Goal: Information Seeking & Learning: Check status

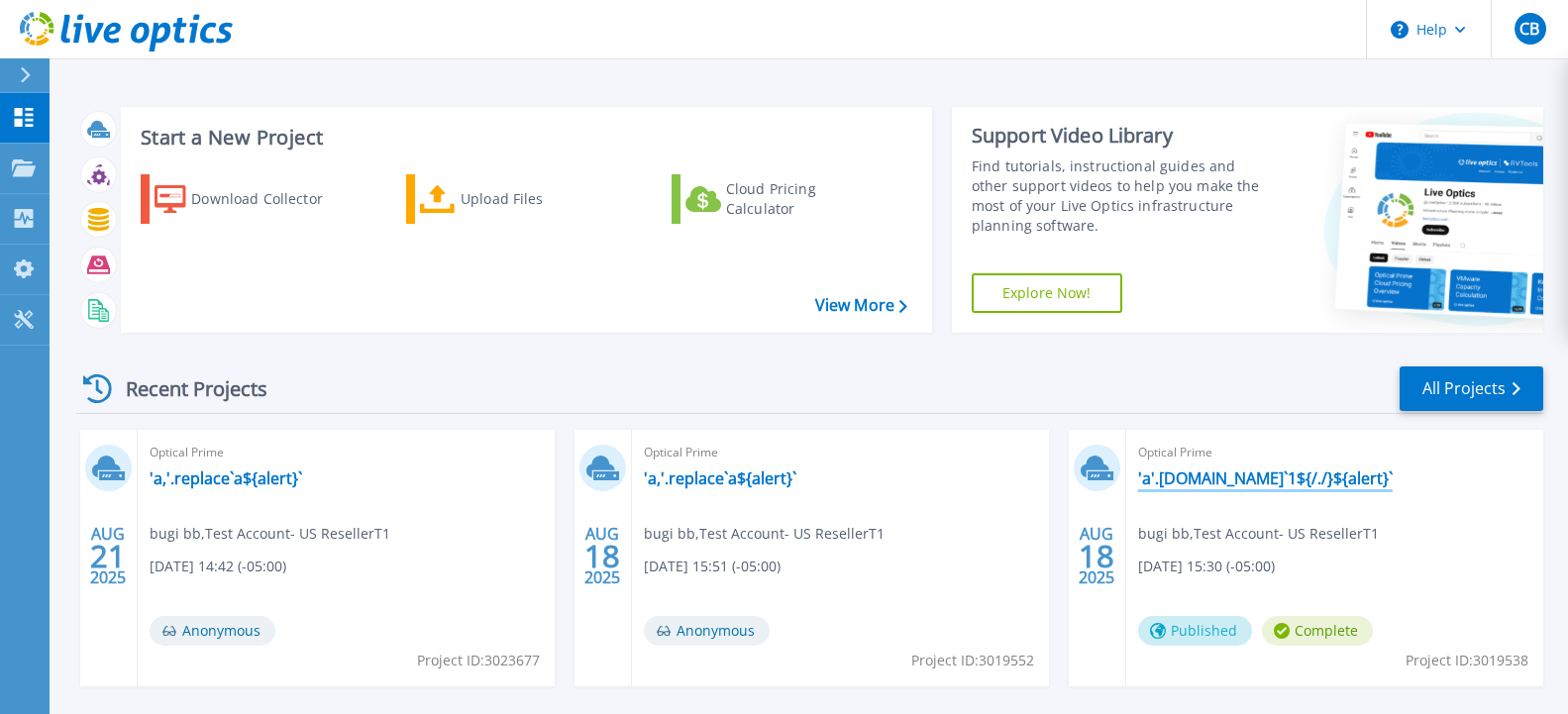
click at [1277, 478] on link "'a'.replace.call`1${/./}${alert}`" at bounding box center [1265, 478] width 255 height 20
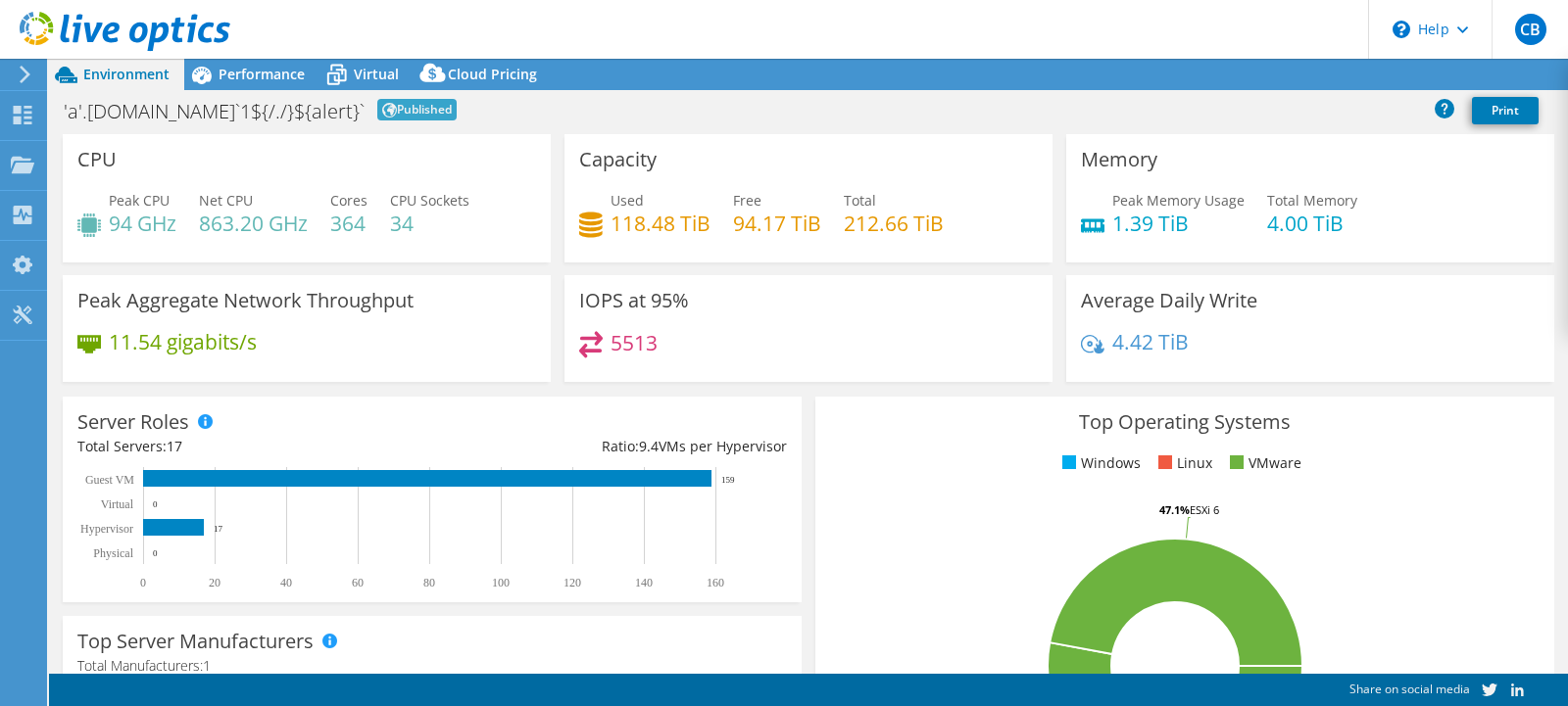
select select "USD"
click at [255, 80] on span "Performance" at bounding box center [261, 73] width 86 height 19
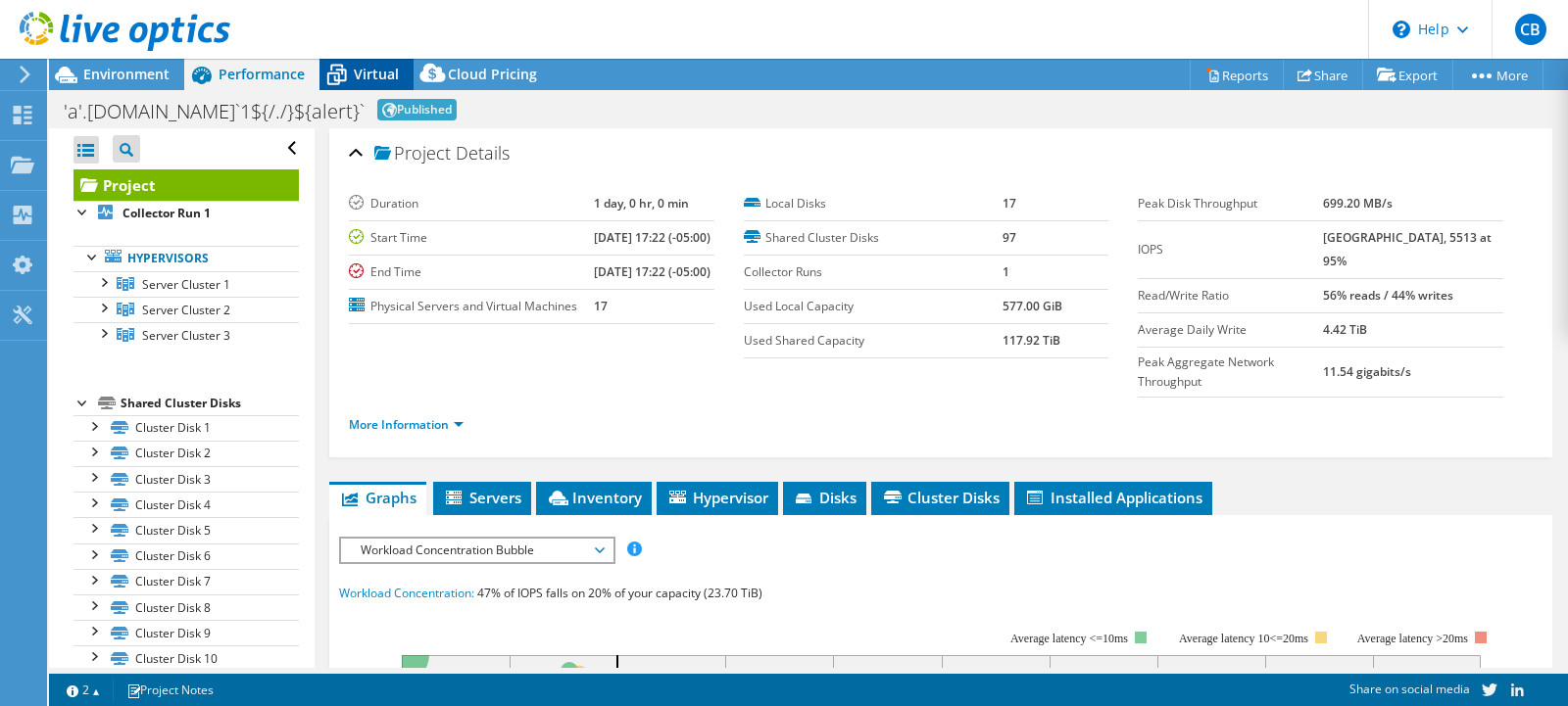
click at [364, 74] on span "Virtual" at bounding box center [376, 73] width 45 height 19
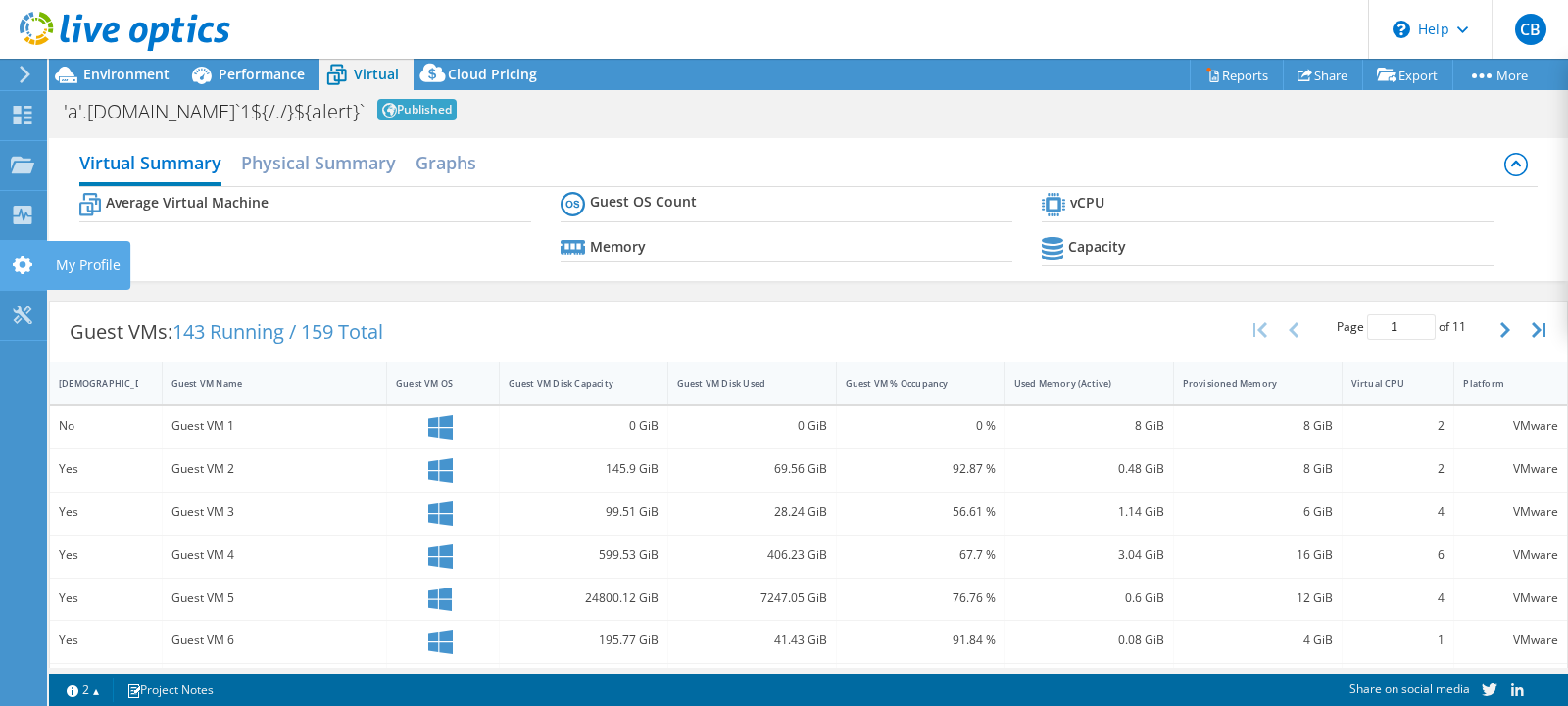
click at [30, 260] on use at bounding box center [23, 265] width 20 height 19
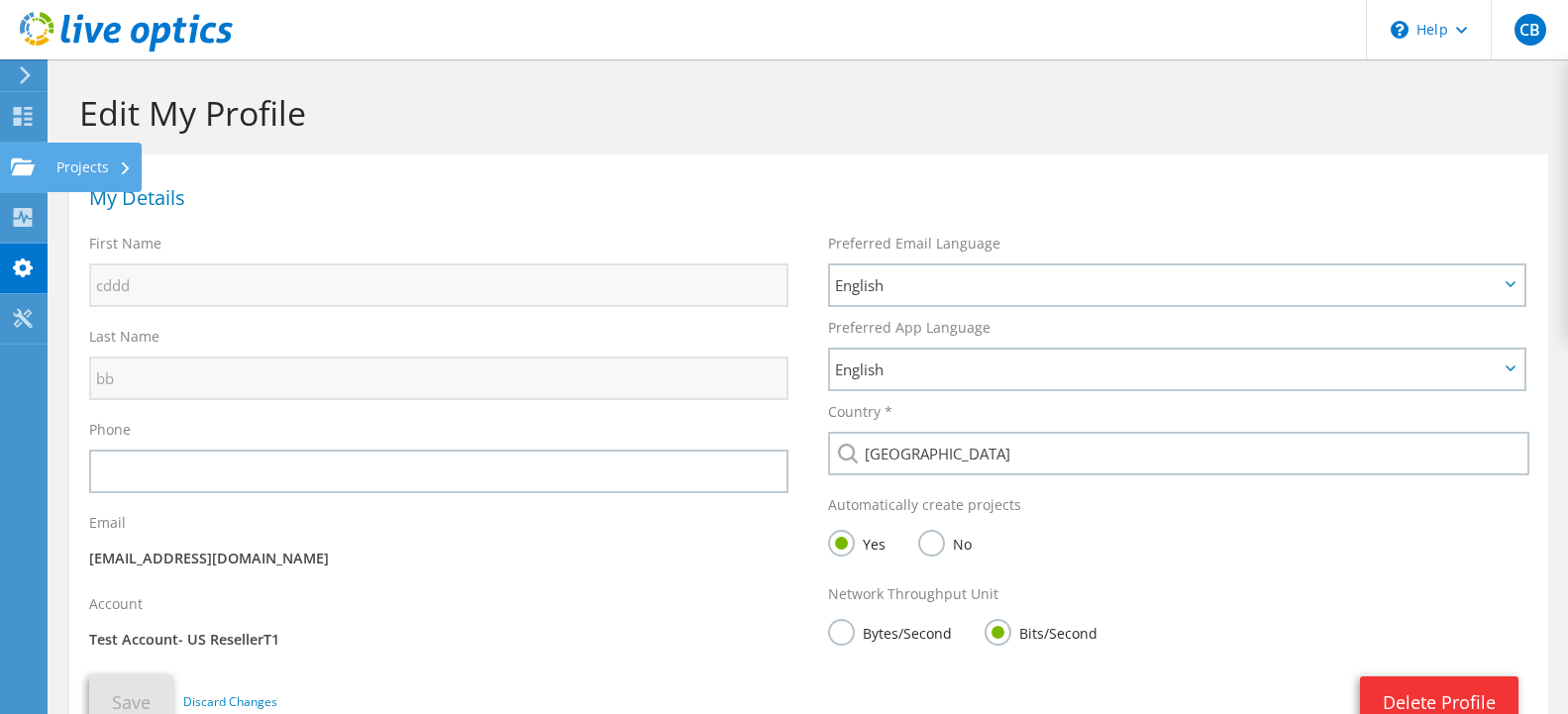
click at [100, 166] on div "Projects" at bounding box center [94, 168] width 95 height 50
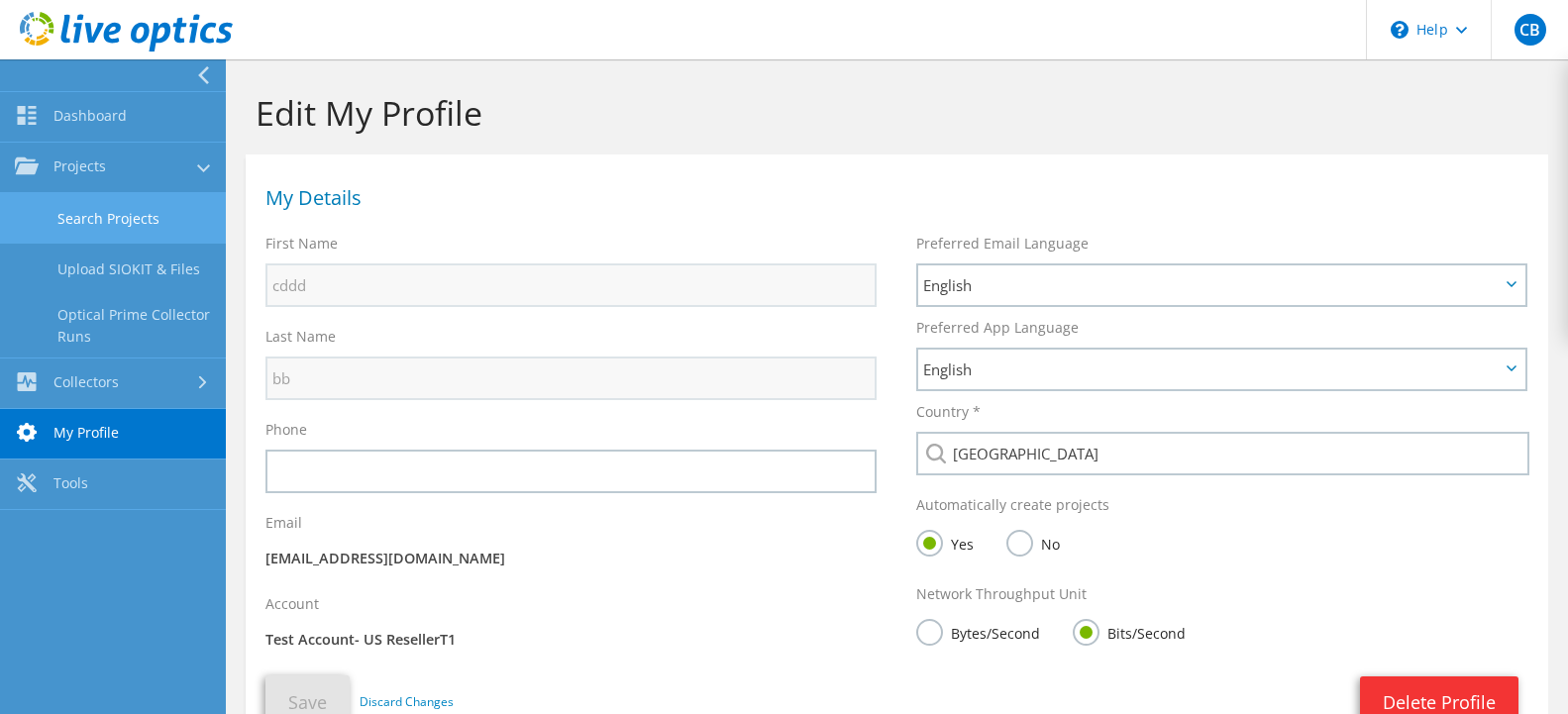
click at [108, 219] on link "Search Projects" at bounding box center [113, 218] width 226 height 51
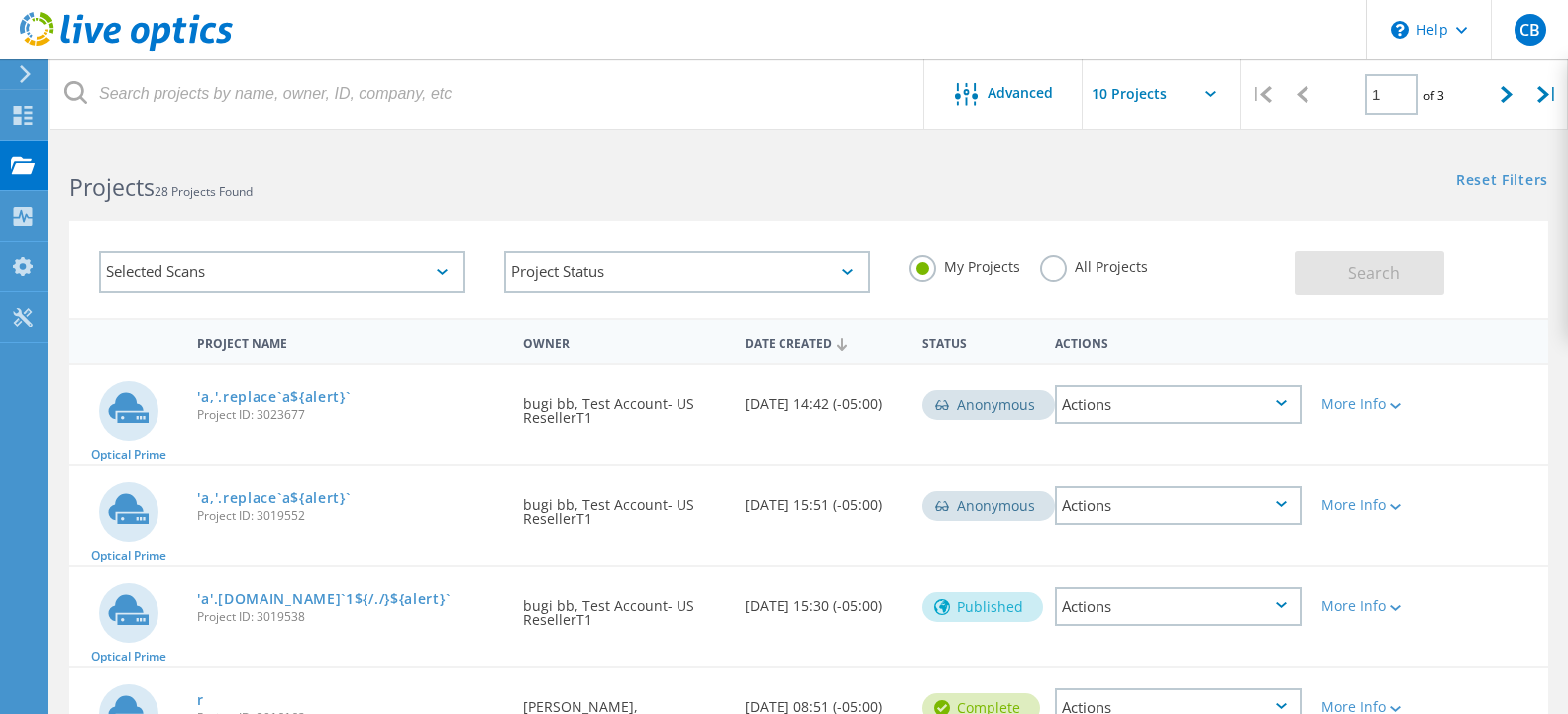
click at [282, 415] on span "Project ID: 3023677" at bounding box center [350, 415] width 306 height 12
copy span "3023677"
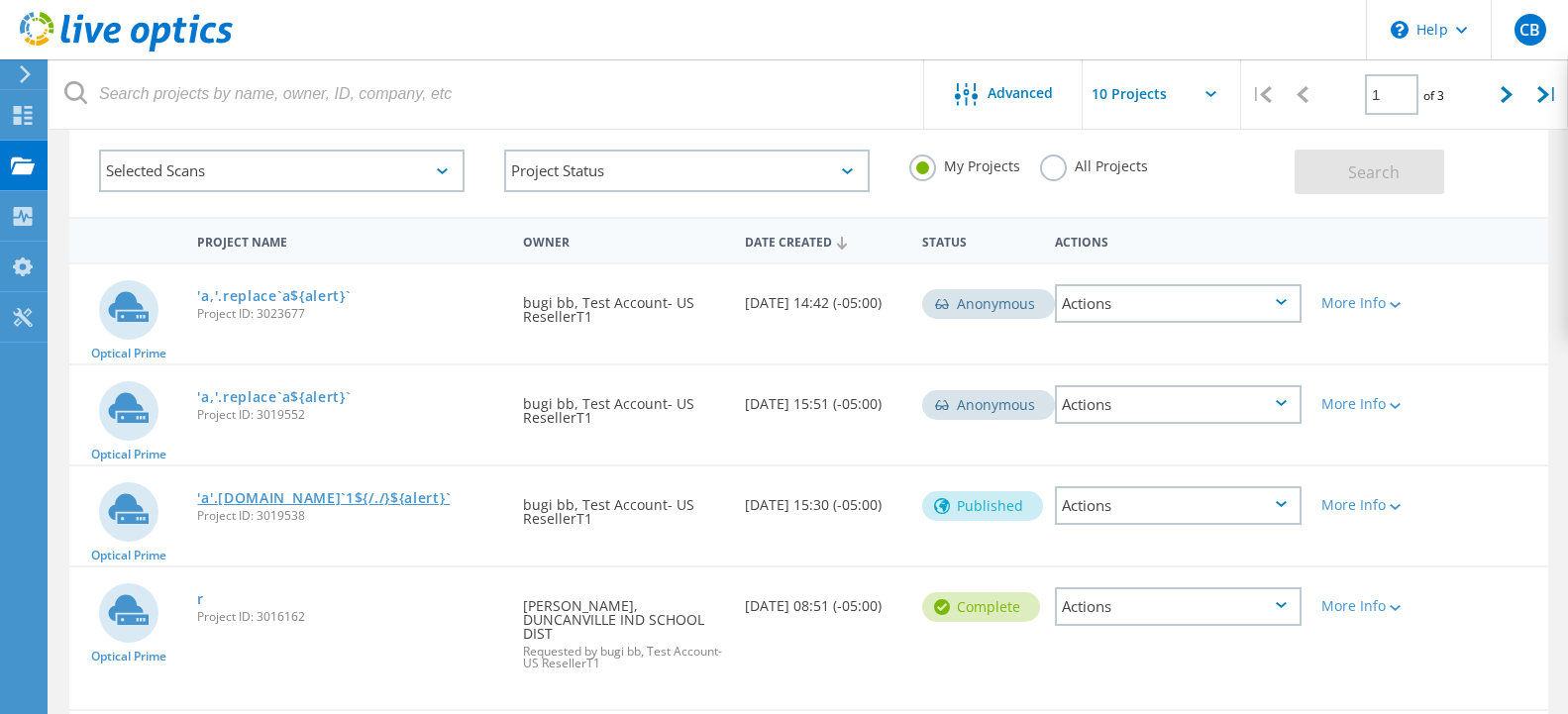
scroll to position [202, 0]
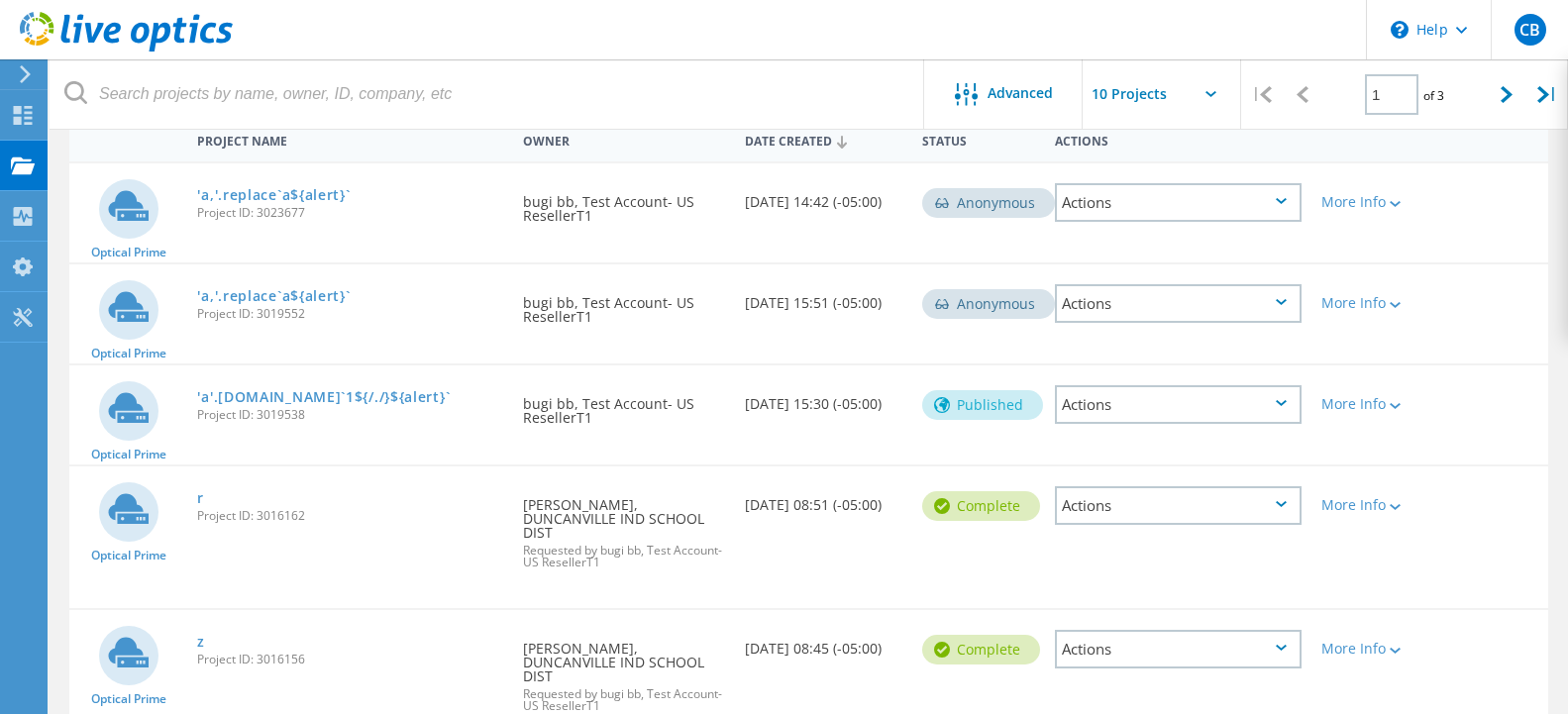
click at [287, 412] on span "Project ID: 3019538" at bounding box center [350, 415] width 306 height 12
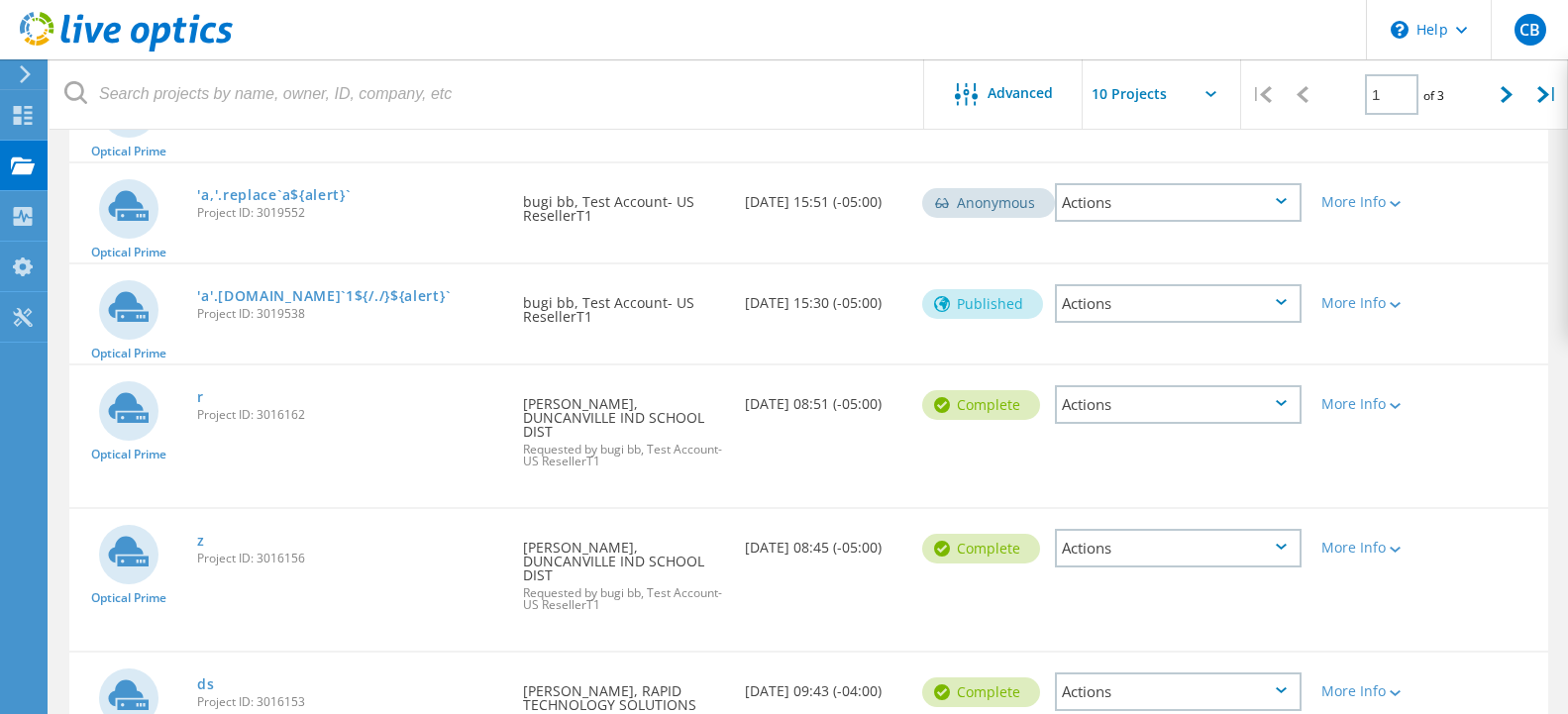
scroll to position [404, 0]
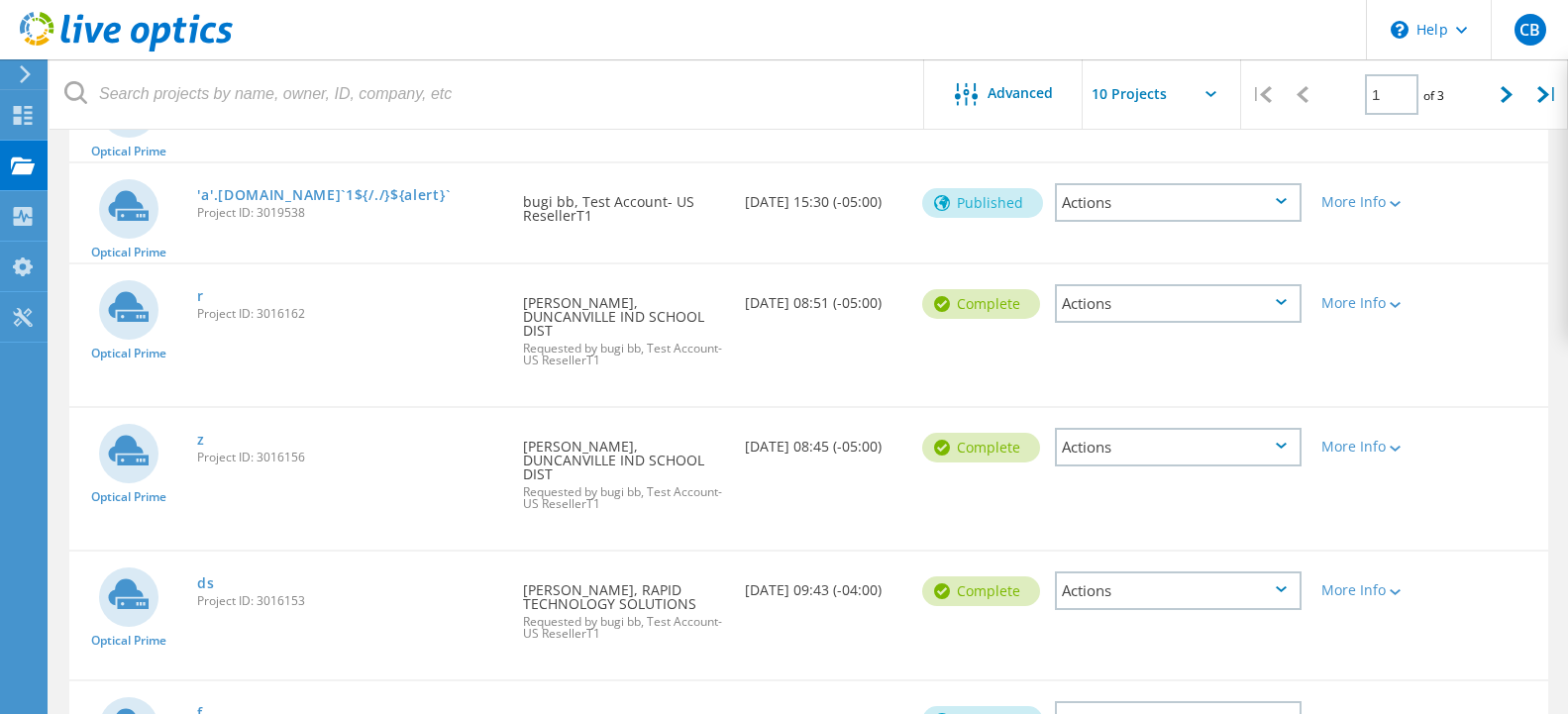
click at [282, 453] on span "Project ID: 3016156" at bounding box center [350, 457] width 306 height 12
copy span "3016156"
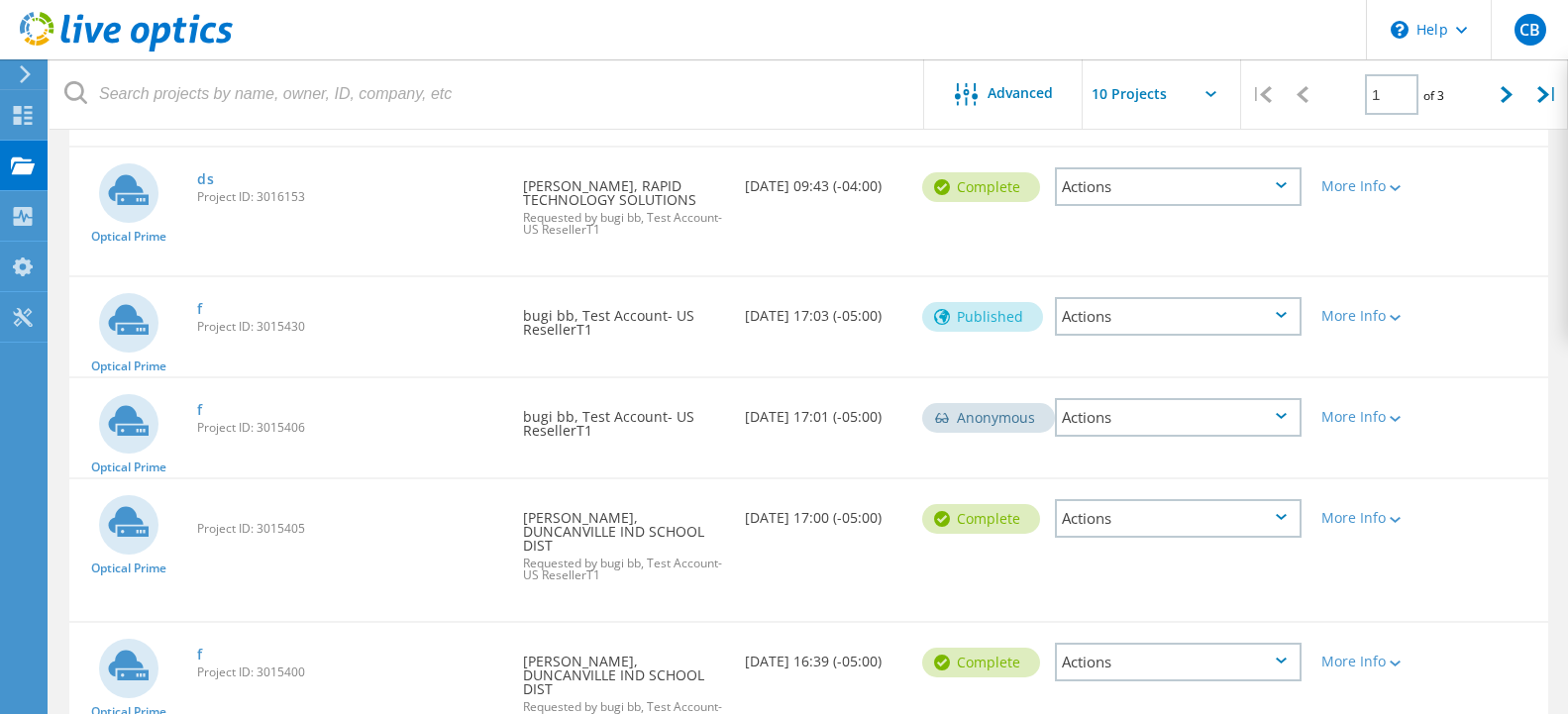
scroll to position [910, 0]
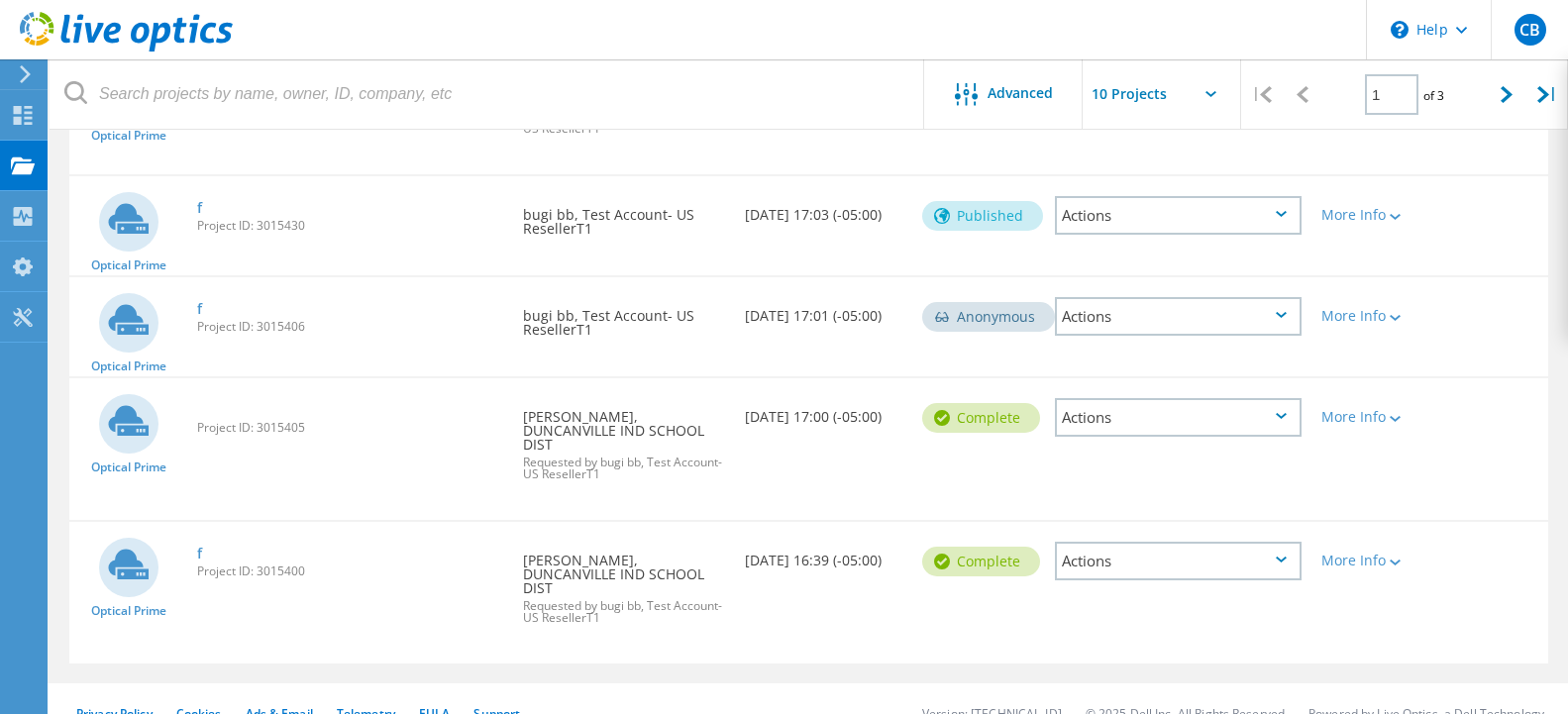
click at [282, 229] on span "Project ID: 3015430" at bounding box center [350, 226] width 306 height 12
copy span "3015430"
click at [199, 209] on link "f" at bounding box center [200, 208] width 6 height 14
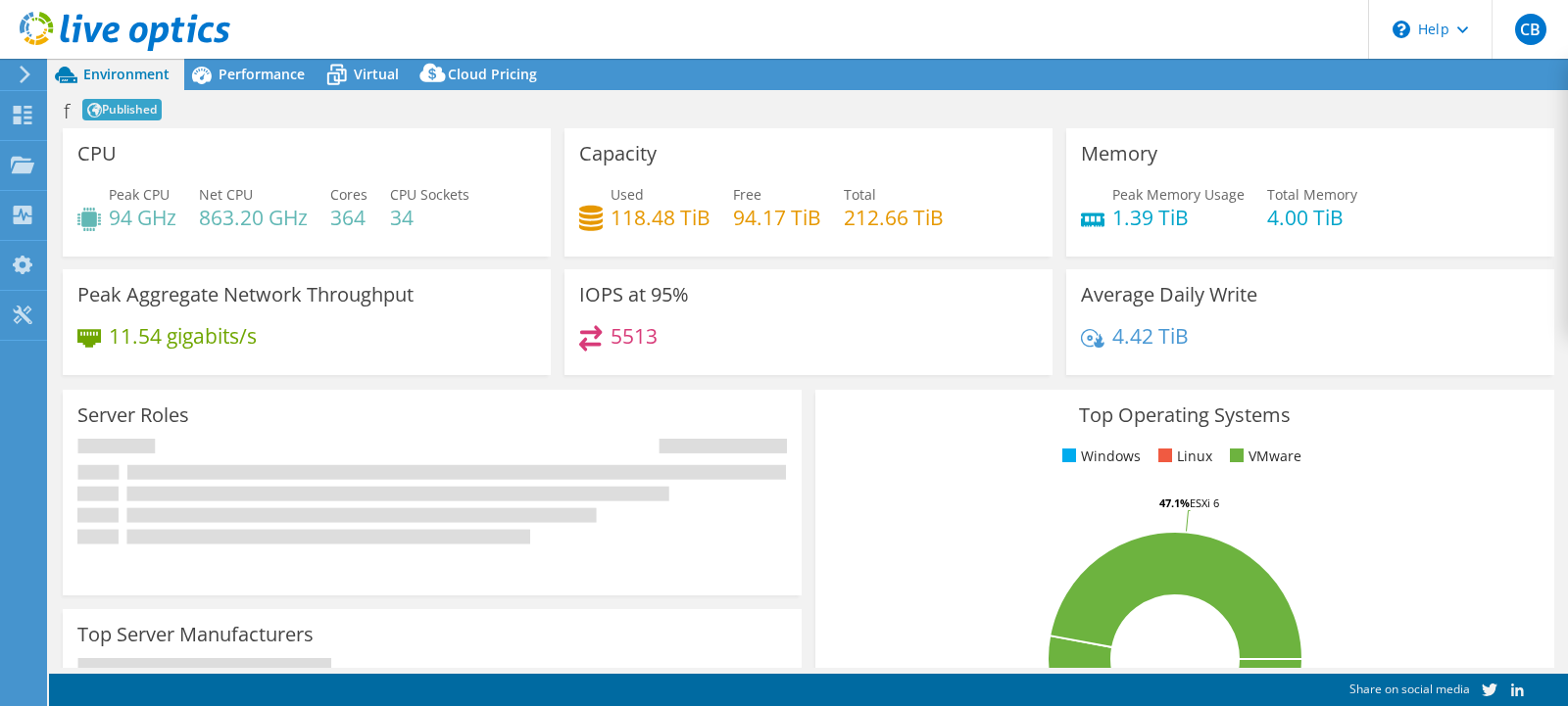
select select "USD"
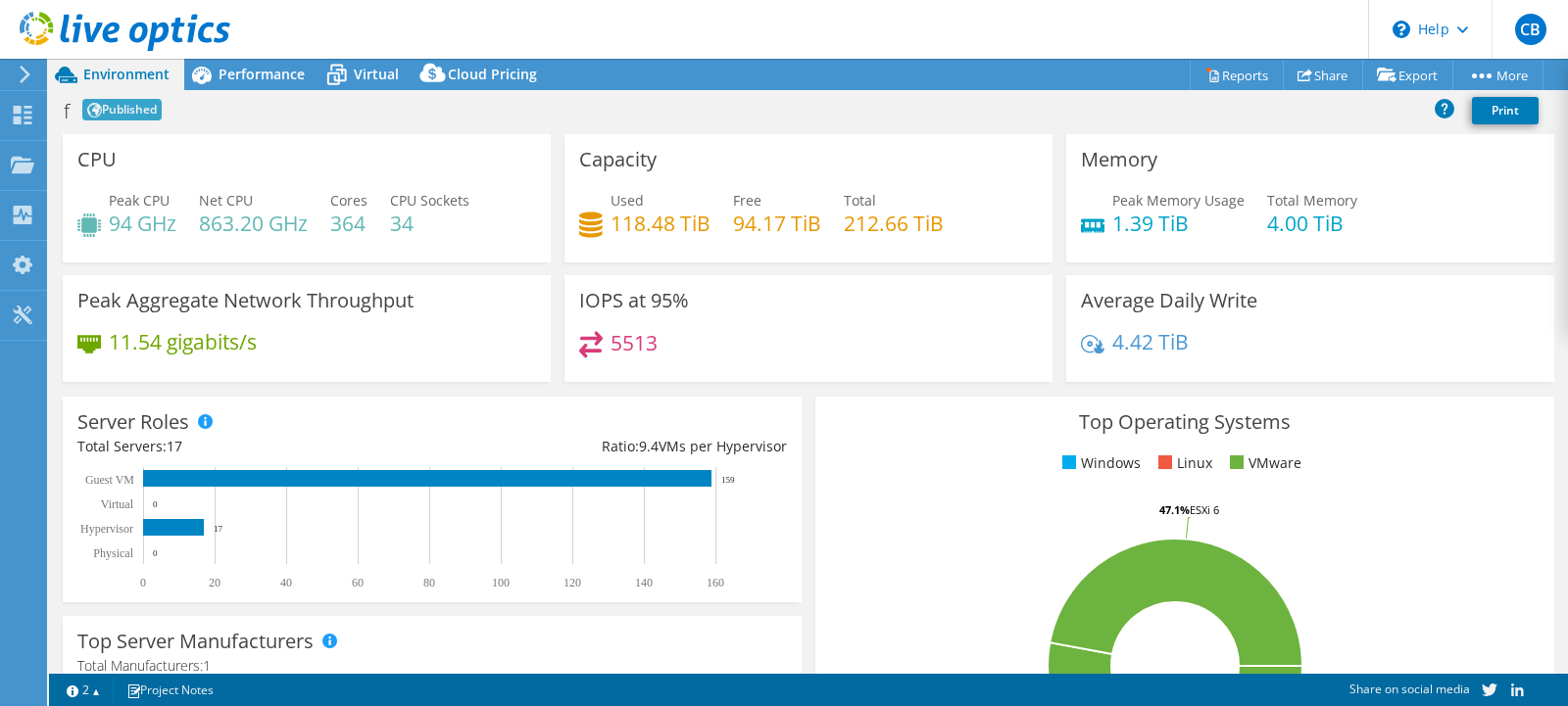
click at [1350, 442] on div "Top Operating Systems Windows Linux VMware 52.9% ESXi Legacy 47.1% ESXi 6" at bounding box center [1185, 631] width 739 height 469
click at [269, 64] on div "Performance" at bounding box center [251, 75] width 135 height 32
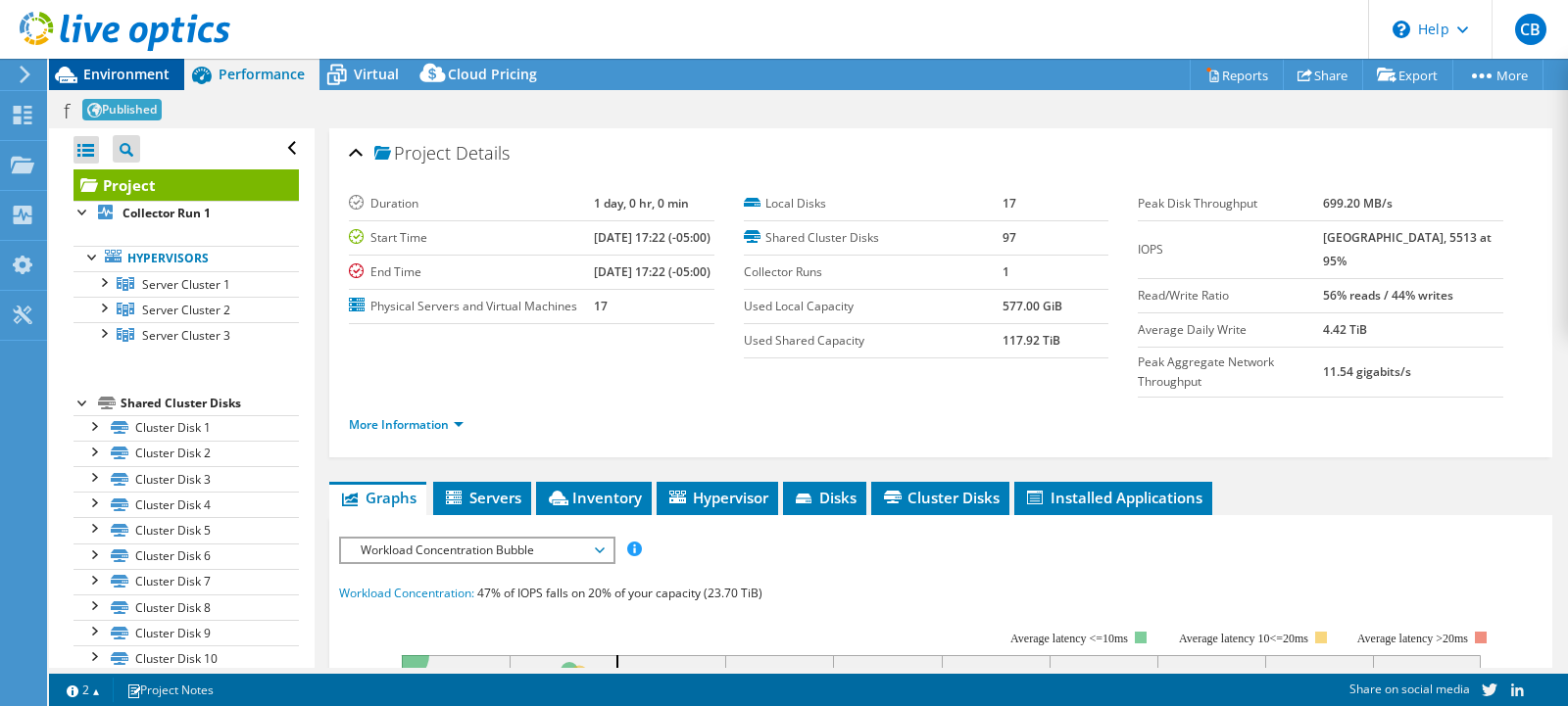
click at [150, 70] on span "Environment" at bounding box center [125, 73] width 86 height 19
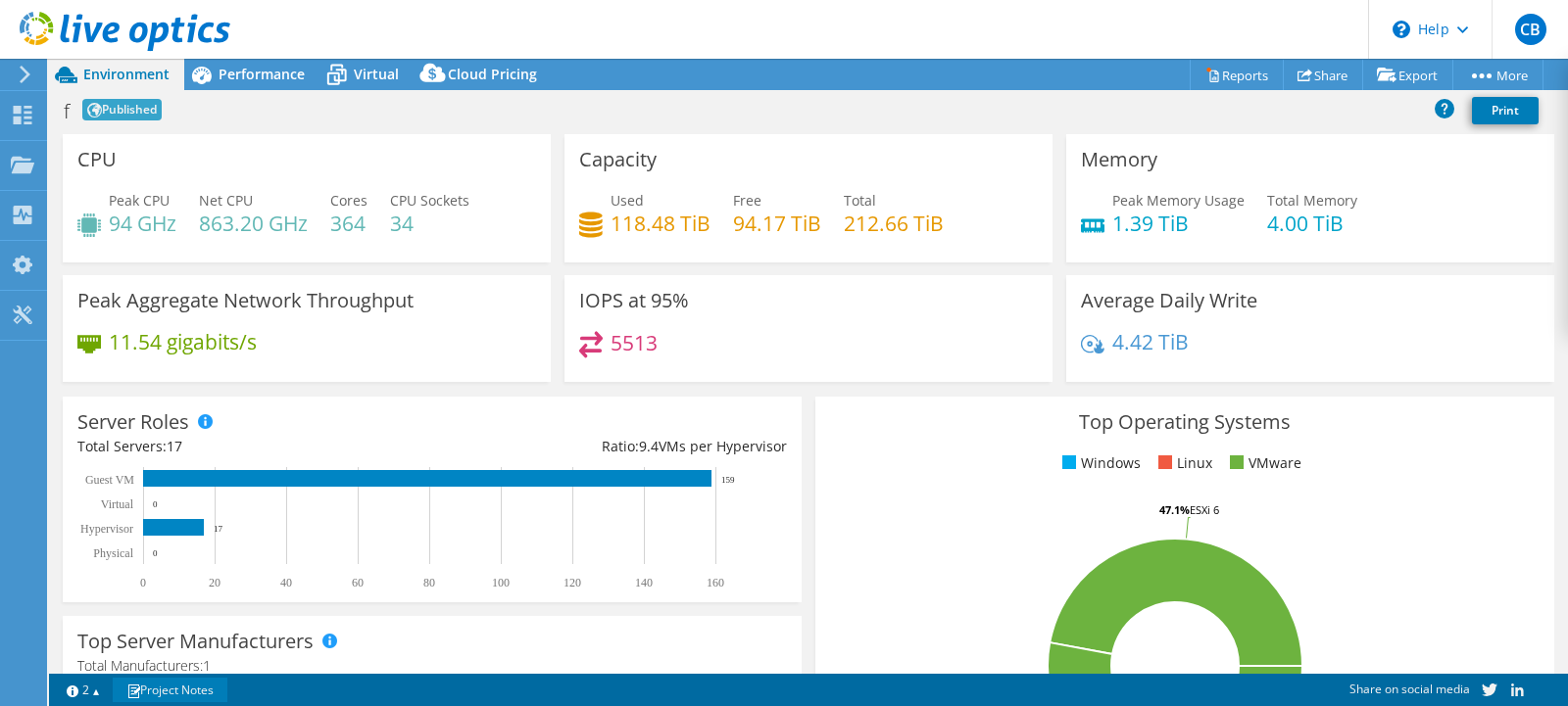
click at [157, 693] on link "Project Notes" at bounding box center [170, 689] width 115 height 25
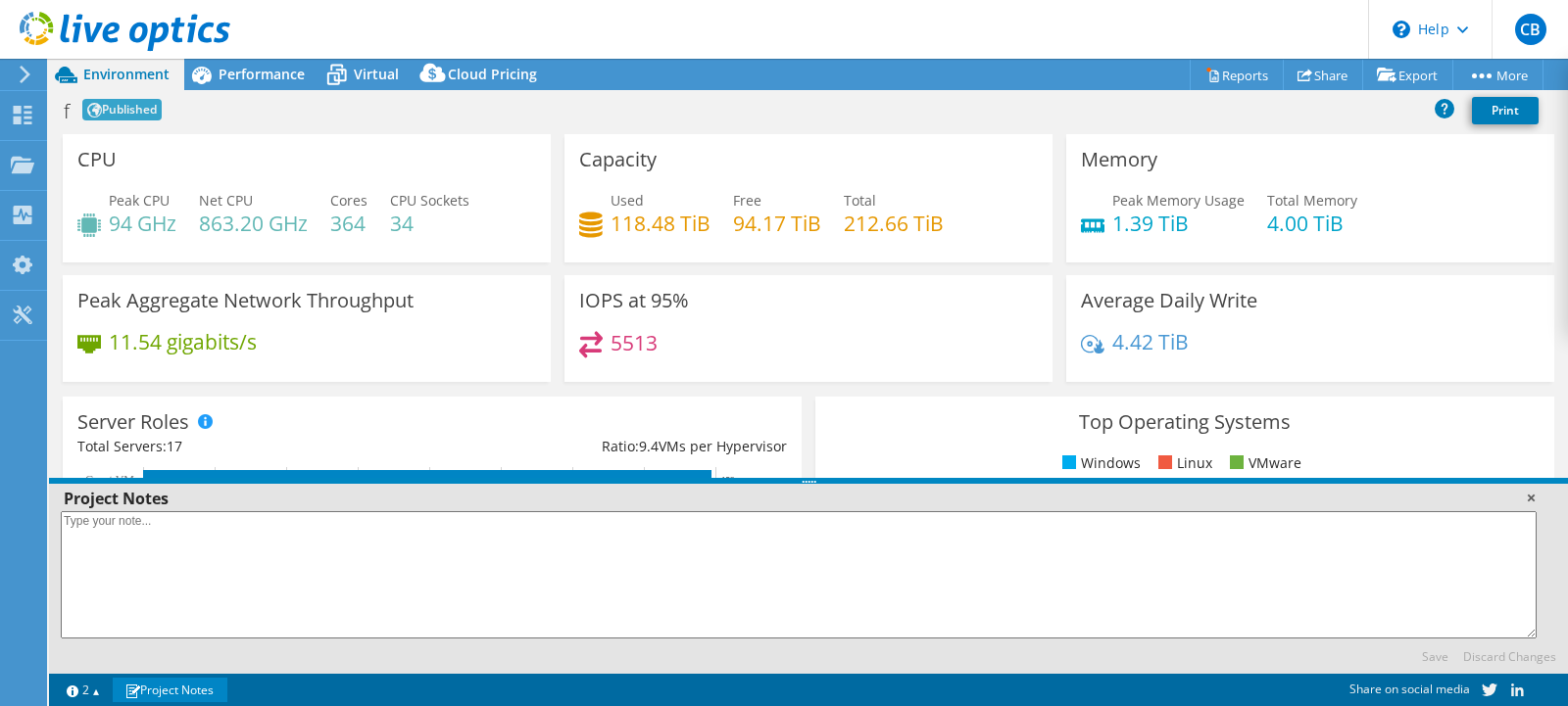
click at [1532, 502] on link at bounding box center [1531, 498] width 20 height 20
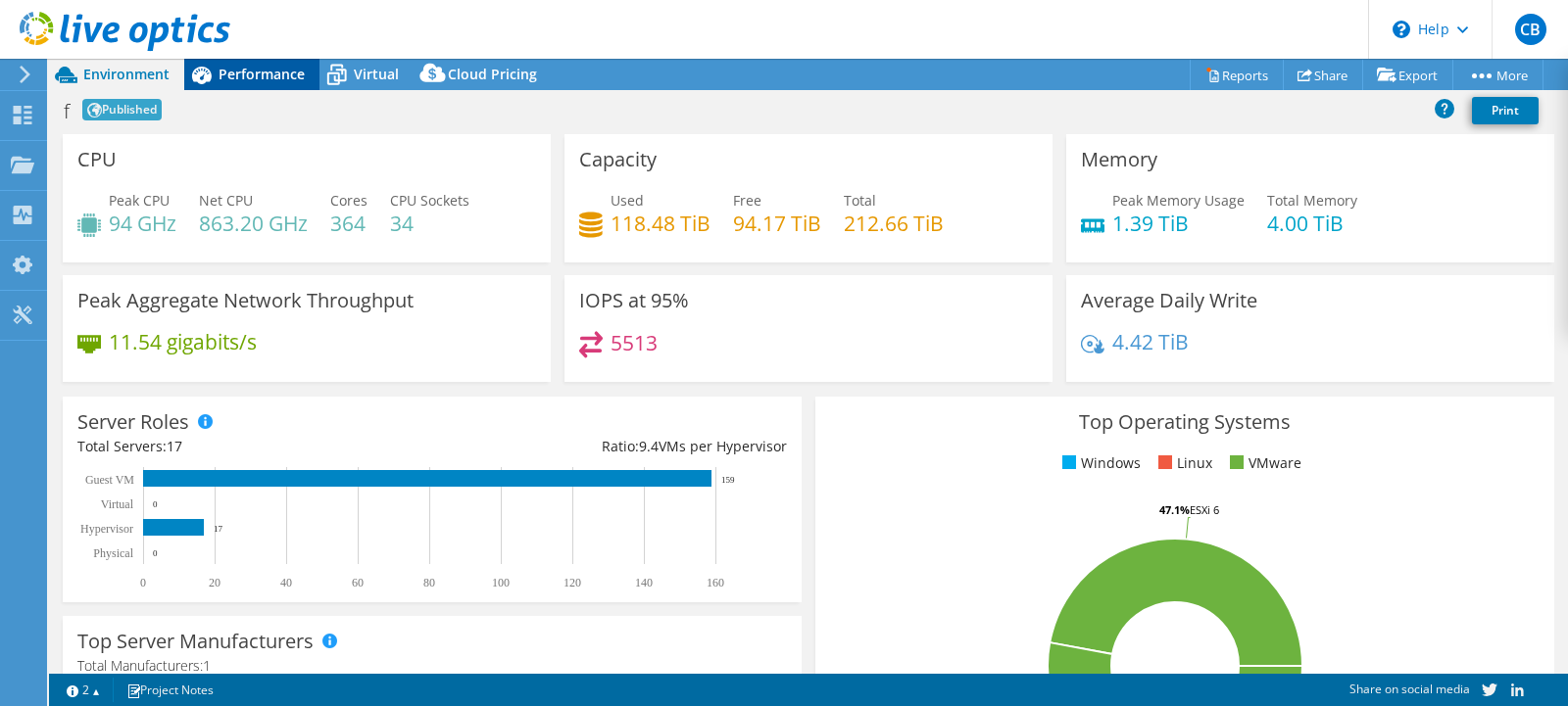
click at [250, 73] on span "Performance" at bounding box center [261, 73] width 86 height 19
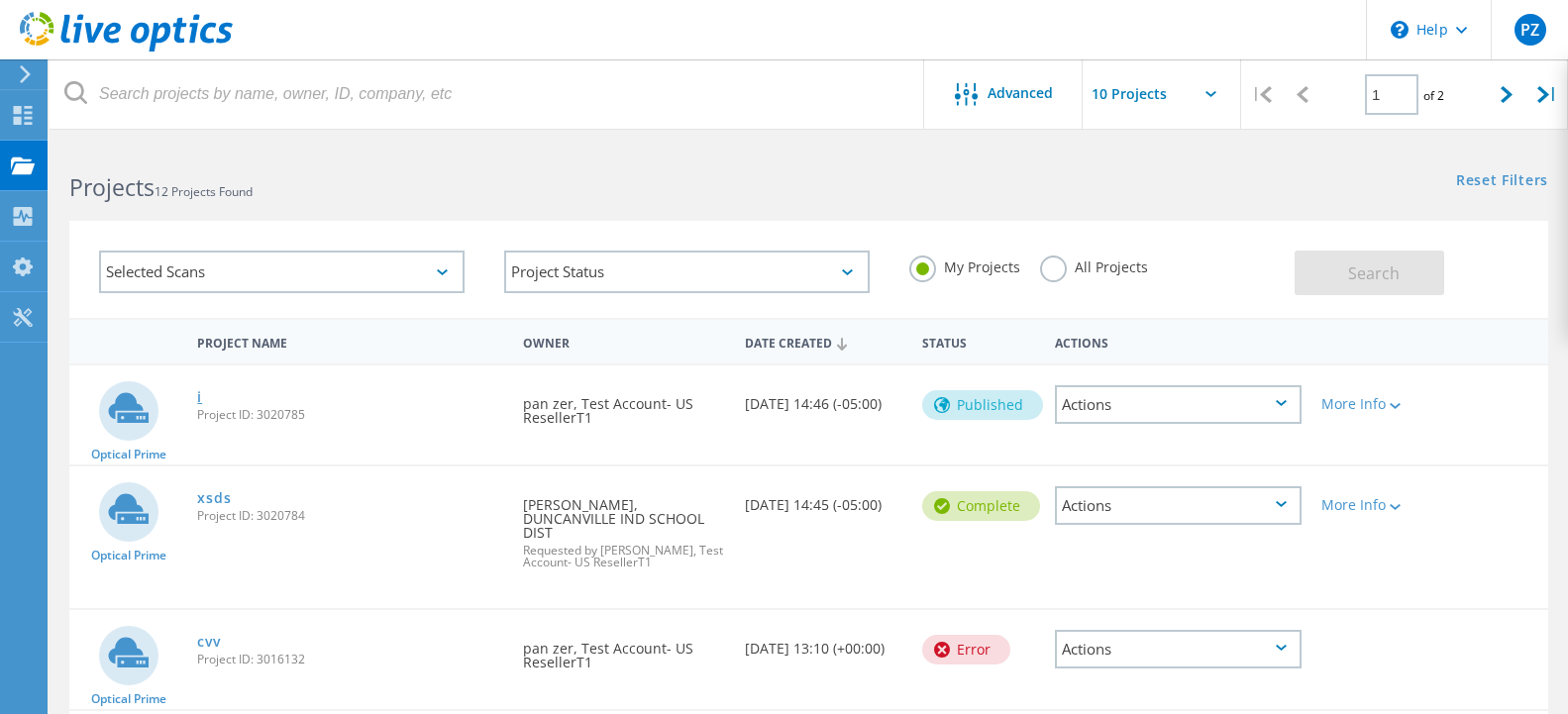
click at [198, 398] on link "i" at bounding box center [199, 397] width 5 height 14
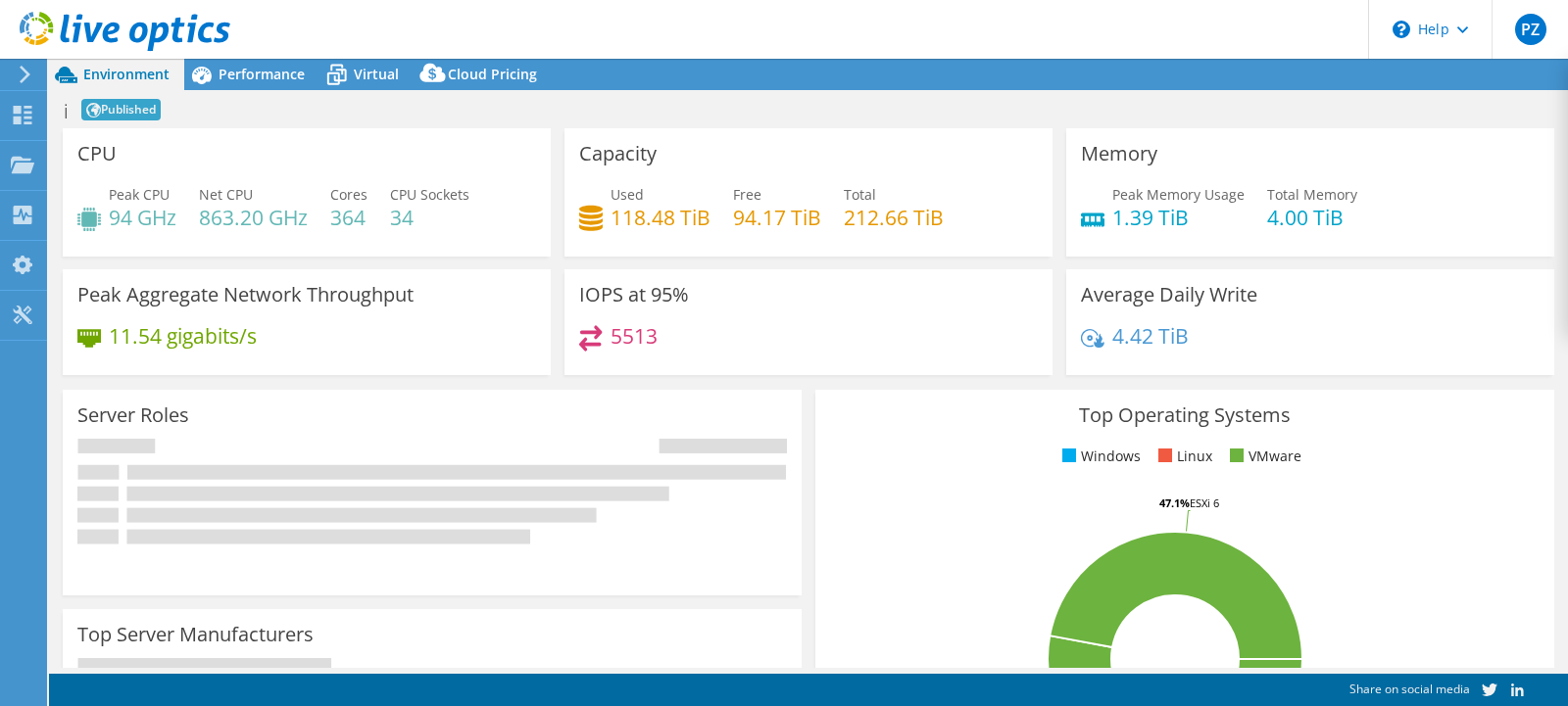
select select "USD"
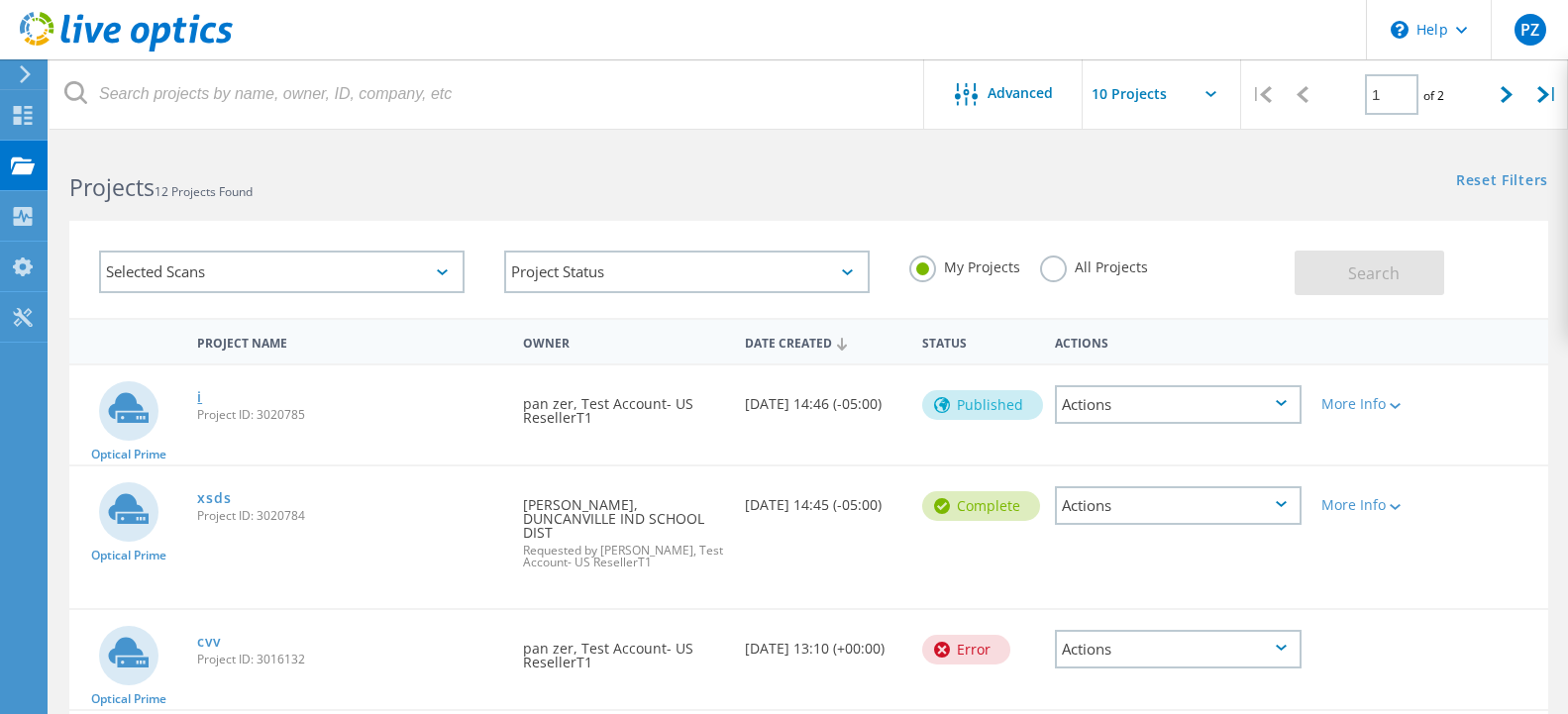
click at [198, 399] on link "i" at bounding box center [199, 397] width 5 height 14
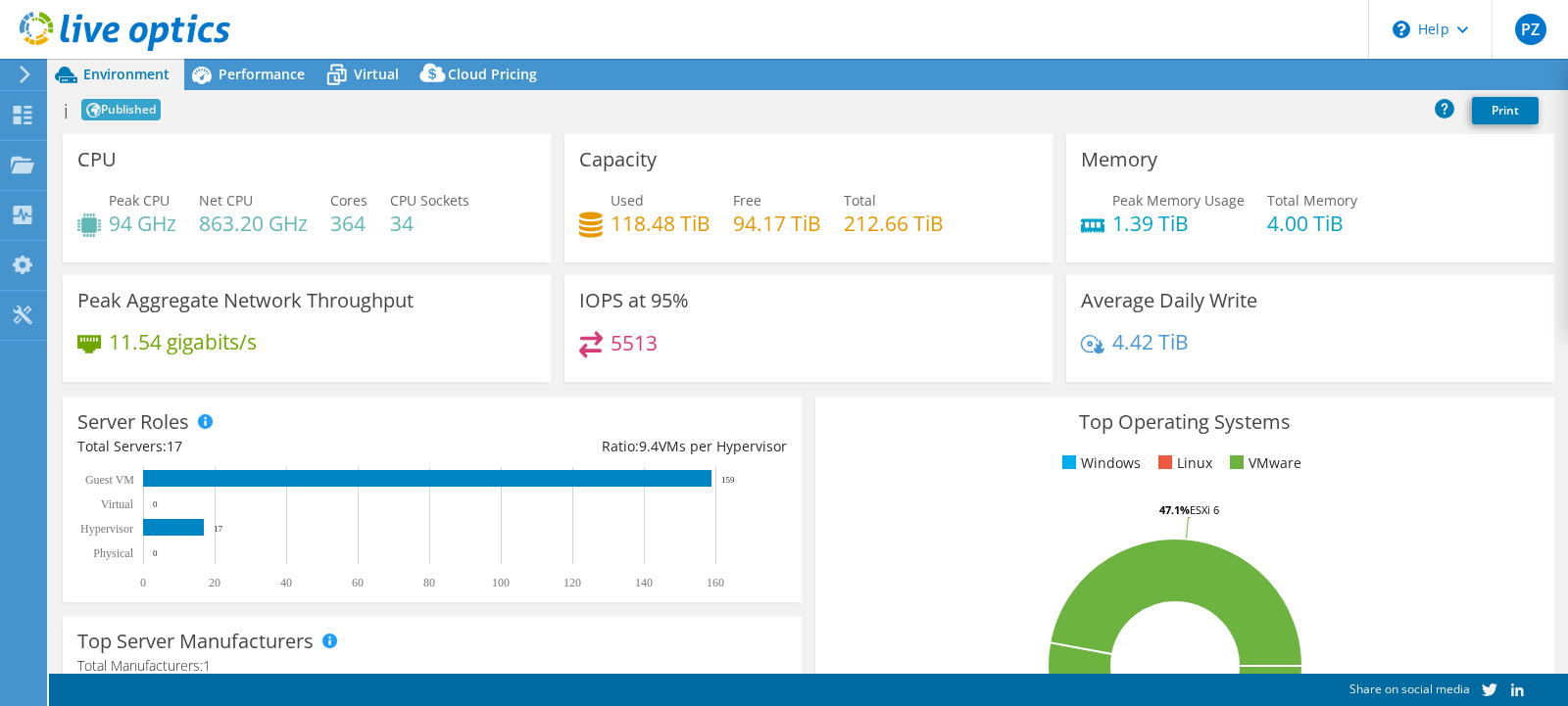
select select "USD"
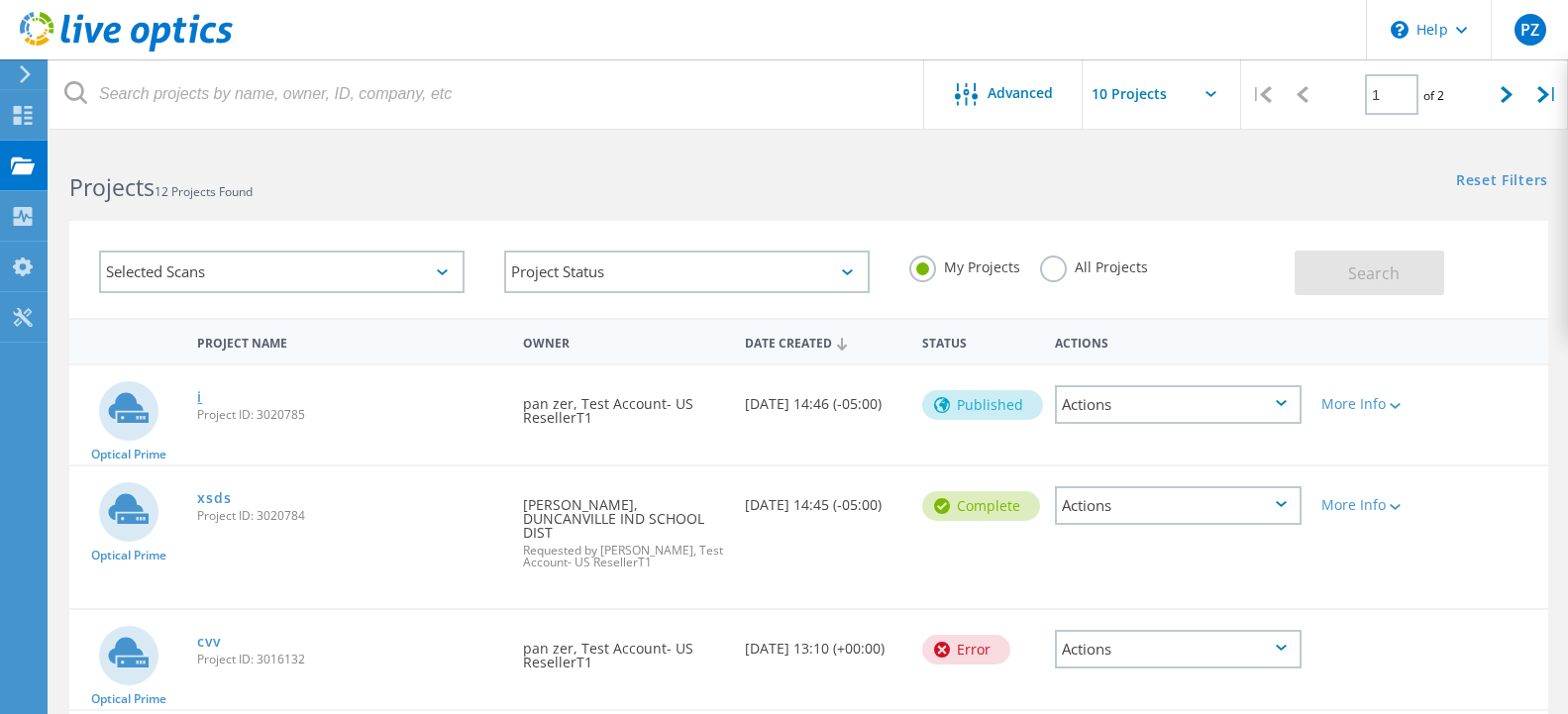
click at [198, 396] on link "i" at bounding box center [199, 397] width 5 height 14
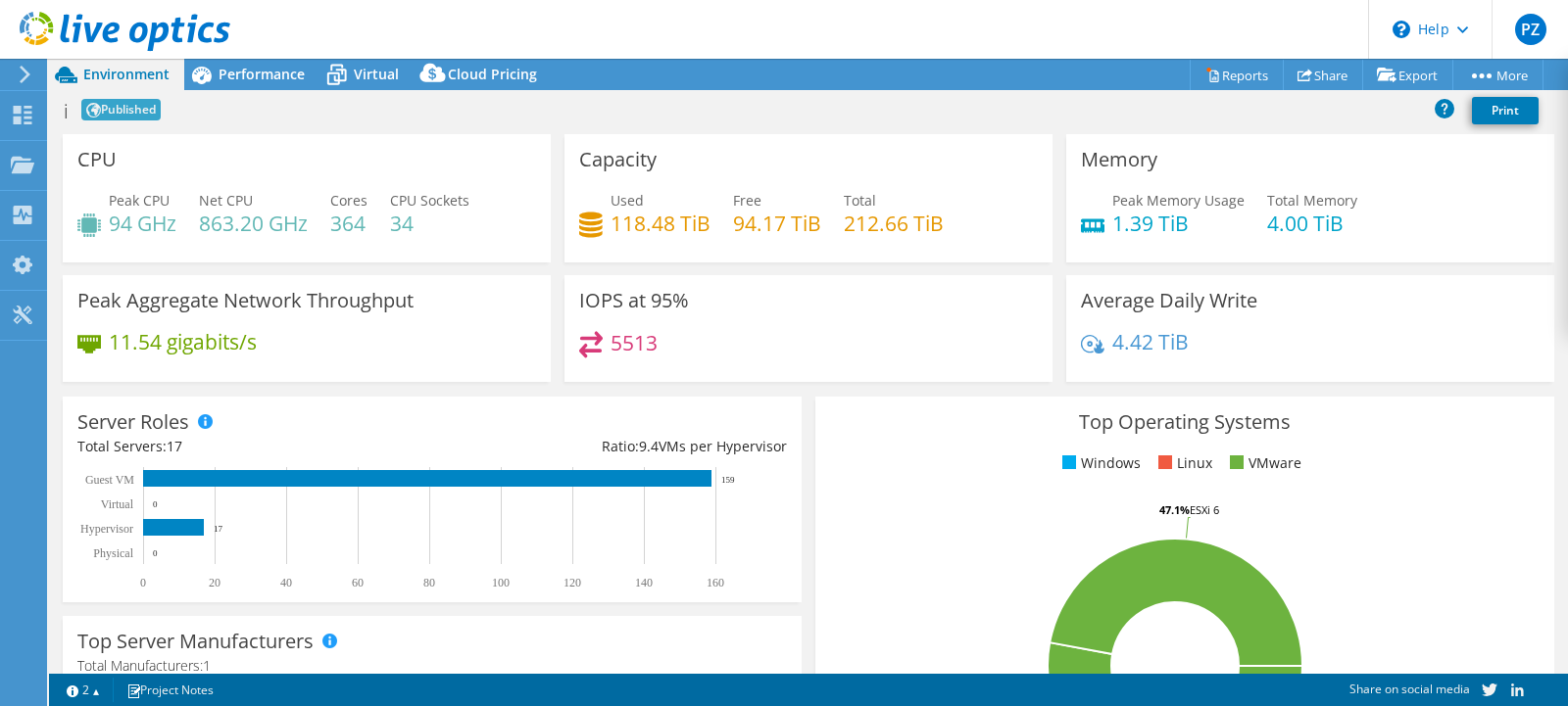
select select "USD"
